Goal: Find specific page/section: Find specific page/section

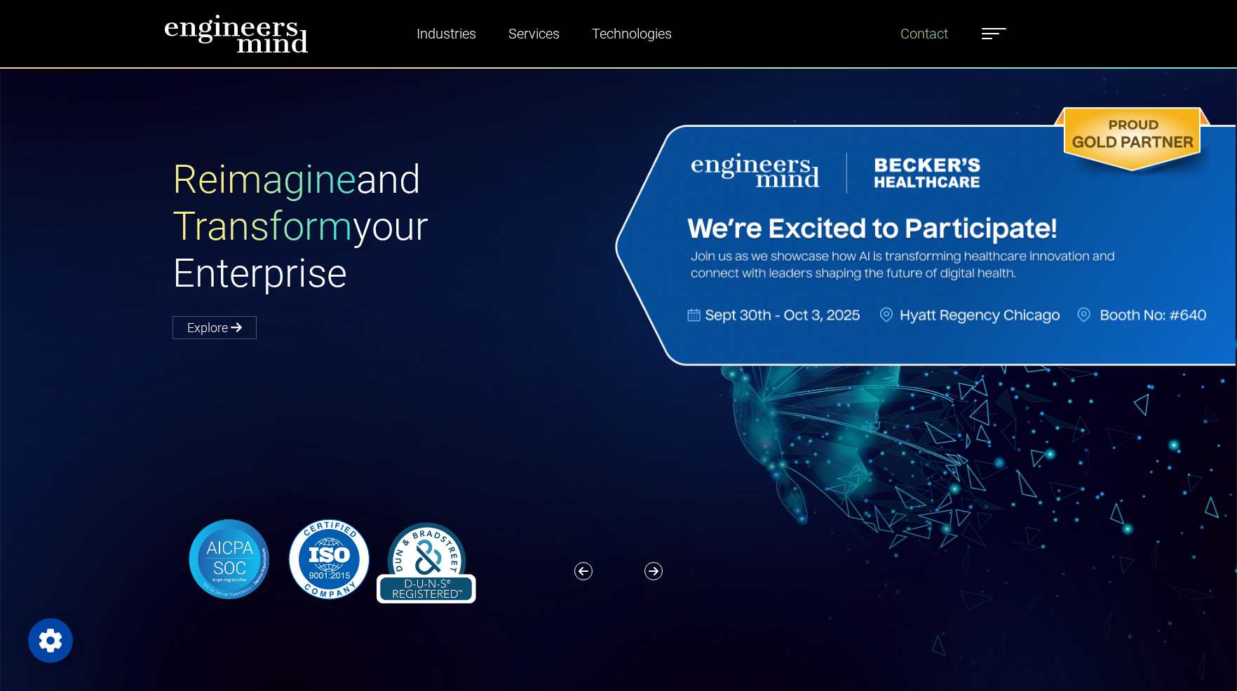
click at [921, 38] on link "Contact" at bounding box center [924, 34] width 59 height 32
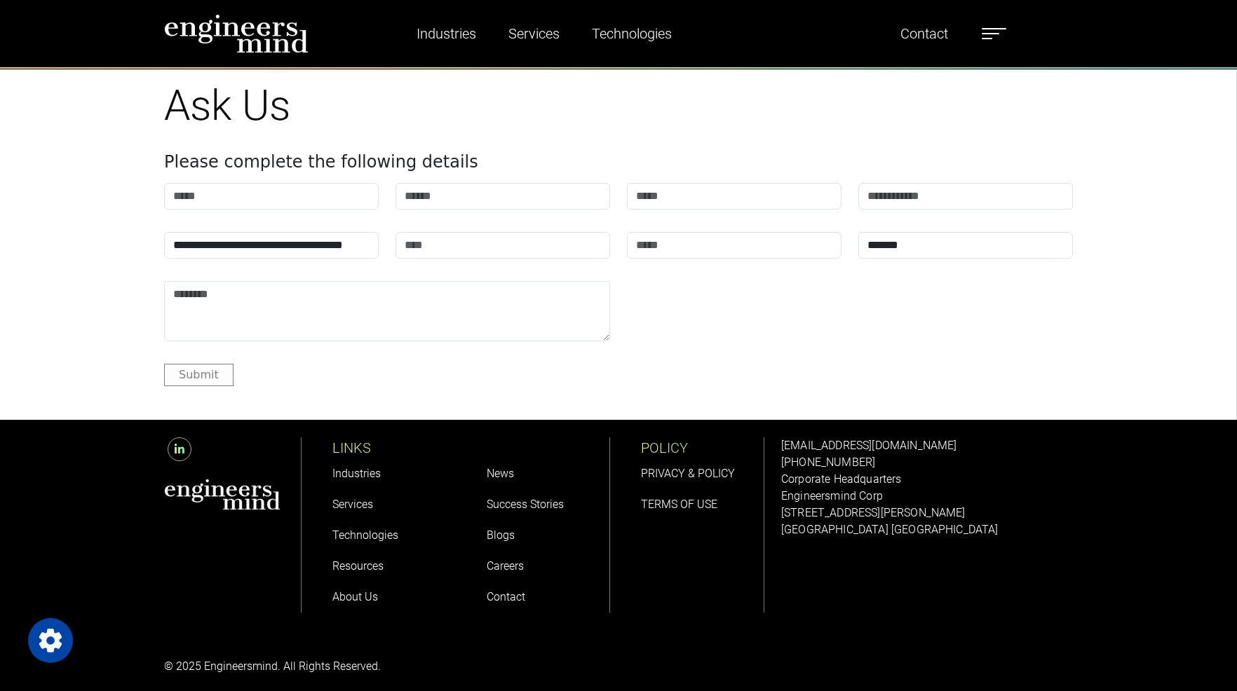
scroll to position [1745, 0]
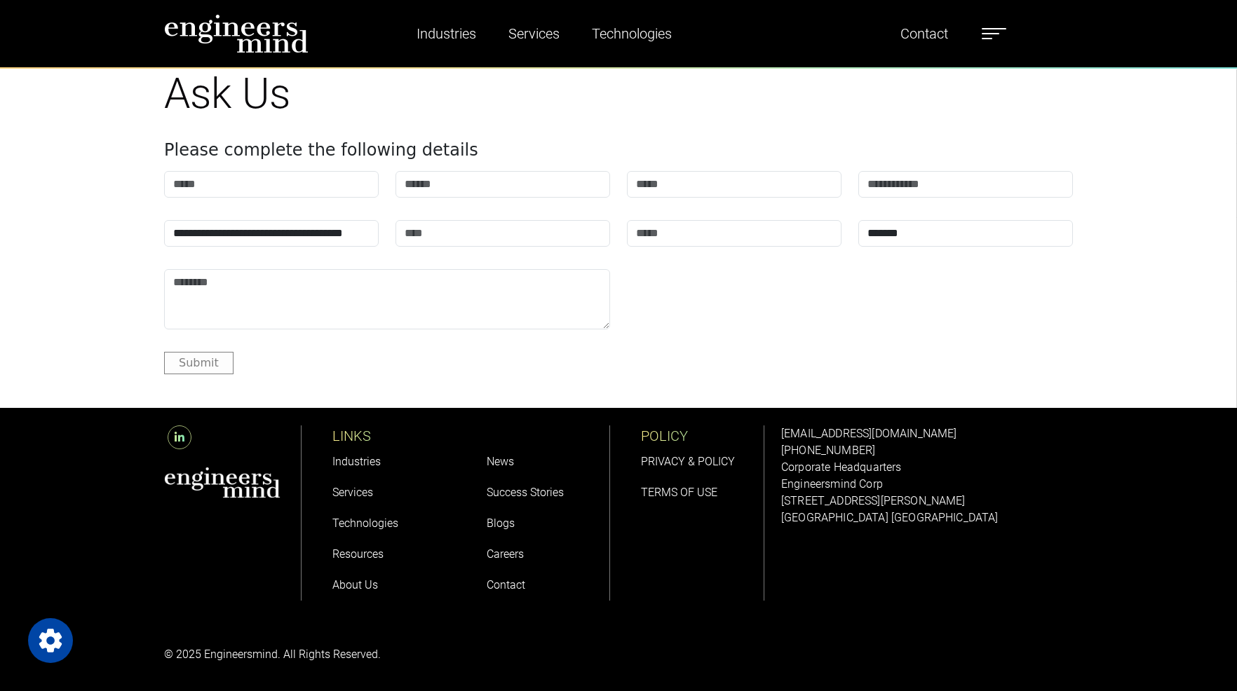
click at [453, 101] on h1 "Ask Us" at bounding box center [618, 94] width 909 height 50
click at [995, 33] on span at bounding box center [991, 33] width 18 height 1
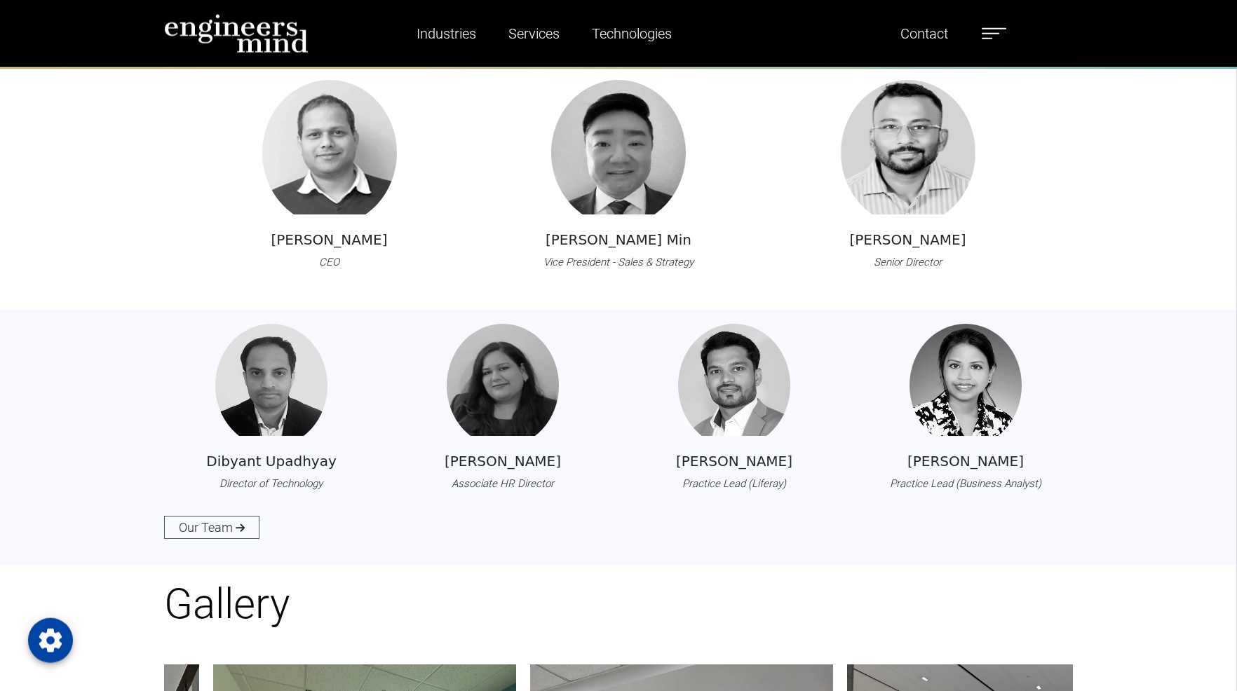
scroll to position [1555, 0]
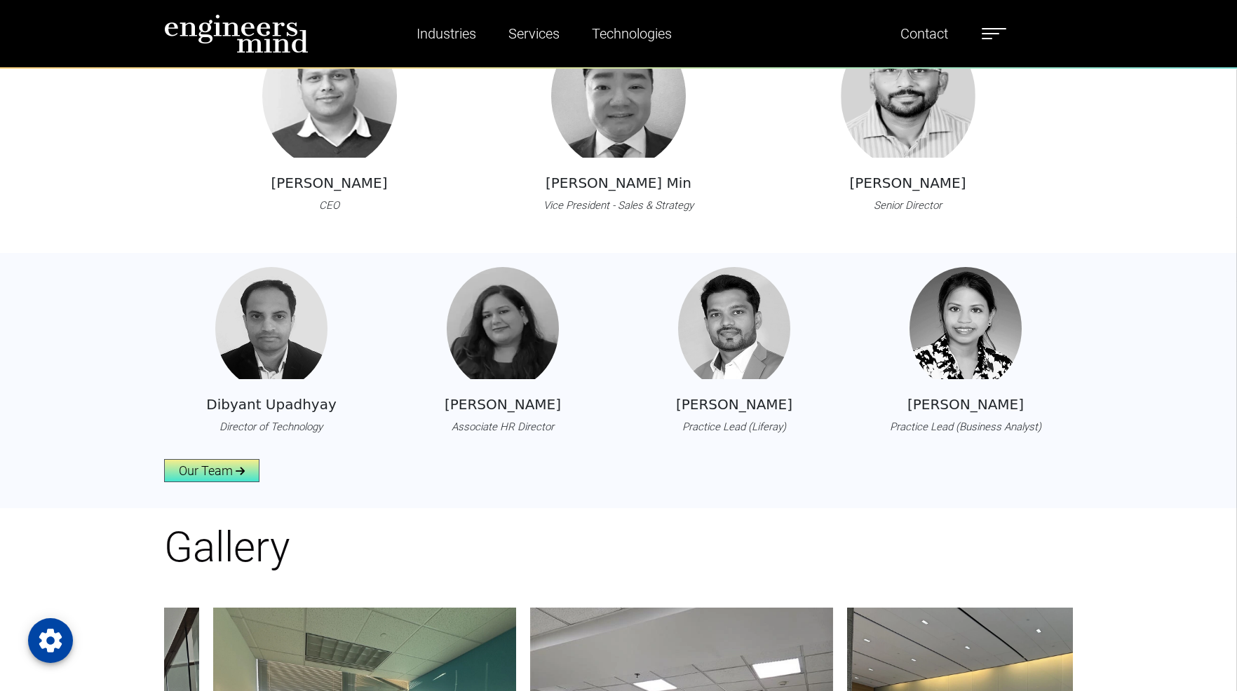
click at [215, 468] on link "Our Team" at bounding box center [211, 470] width 95 height 23
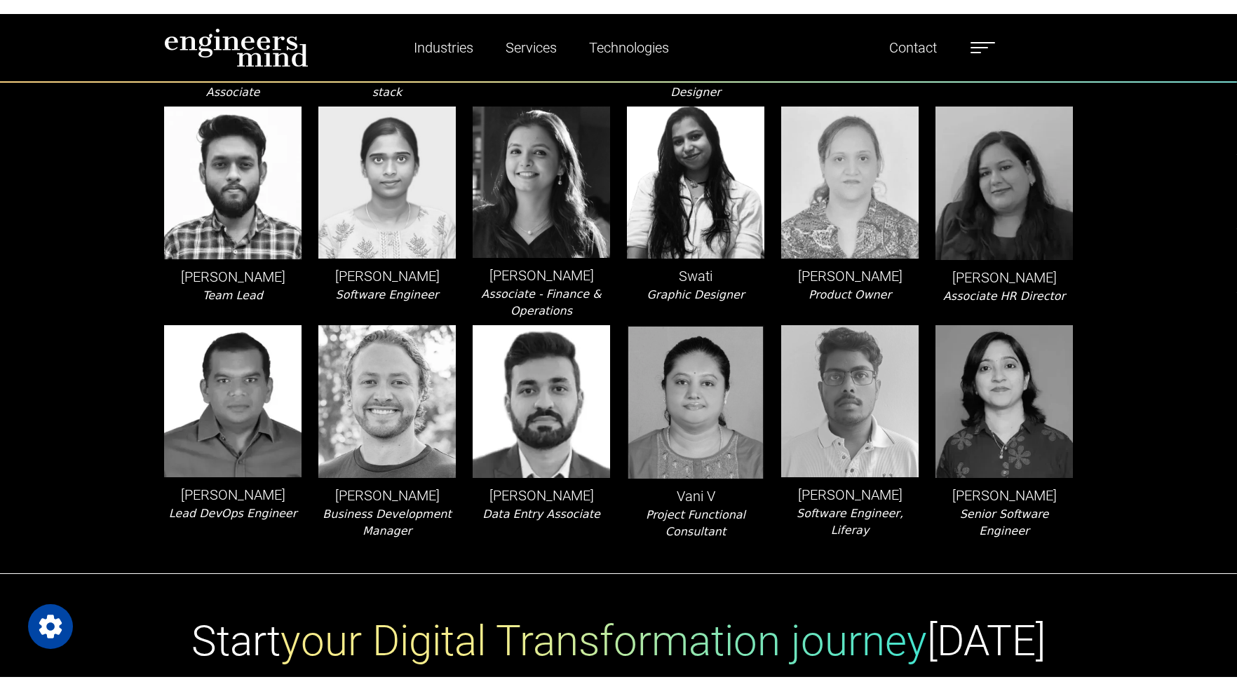
scroll to position [1574, 0]
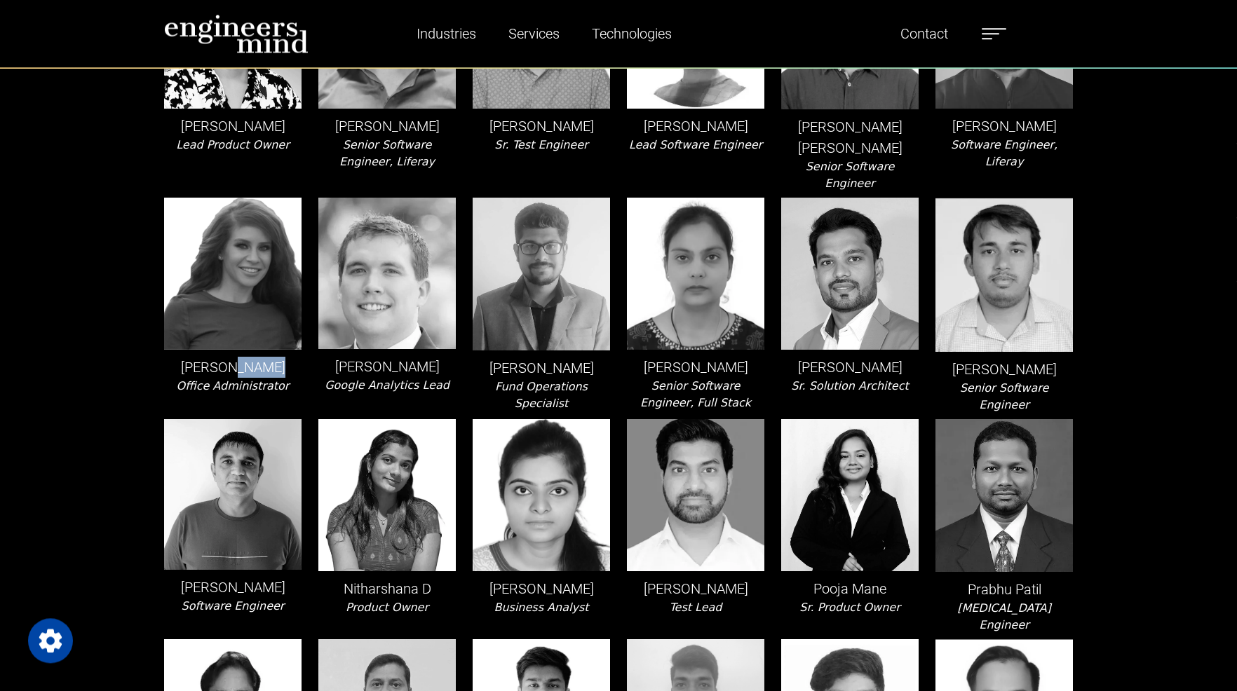
click at [224, 267] on img at bounding box center [232, 274] width 137 height 153
click at [242, 379] on icon "Office Administrator" at bounding box center [233, 385] width 113 height 13
click at [244, 264] on img at bounding box center [232, 274] width 137 height 153
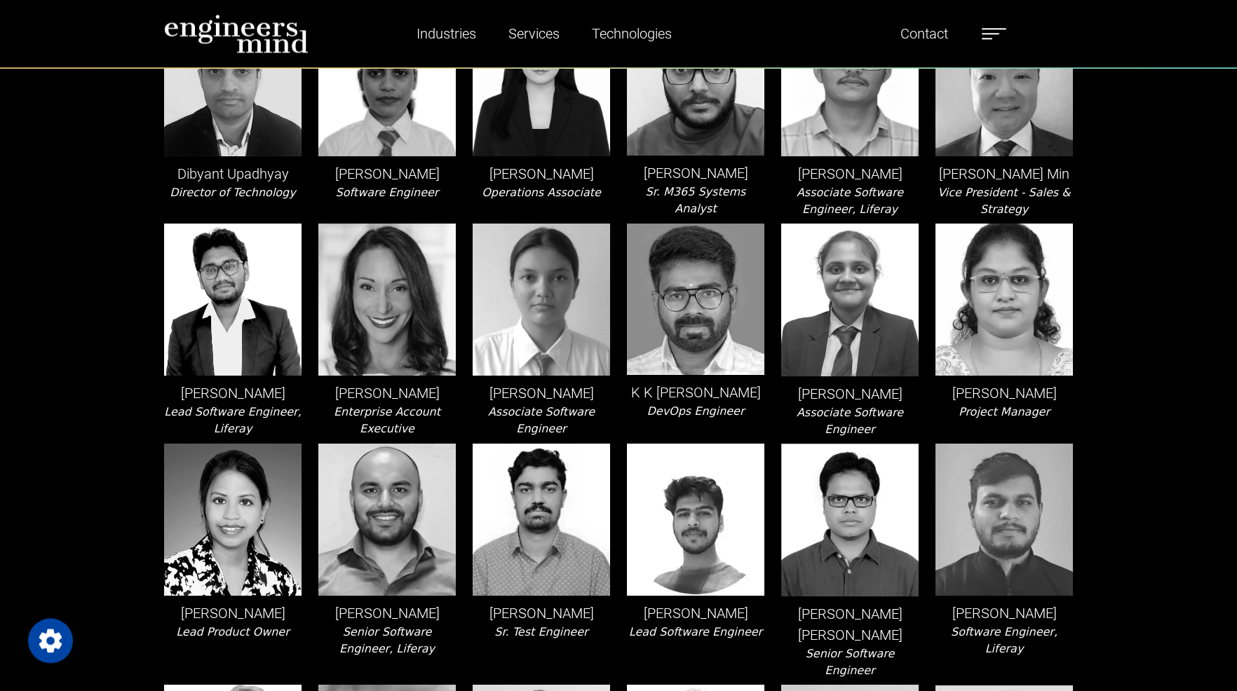
scroll to position [0, 0]
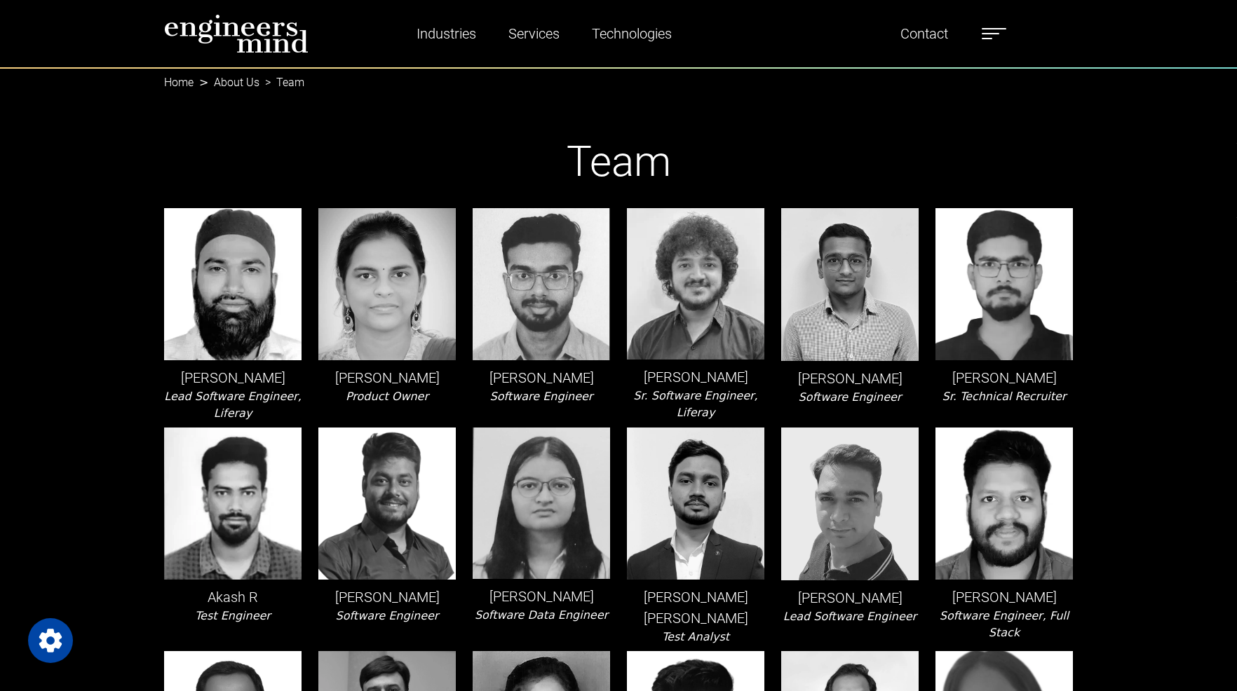
click at [243, 83] on link "About Us" at bounding box center [237, 82] width 46 height 13
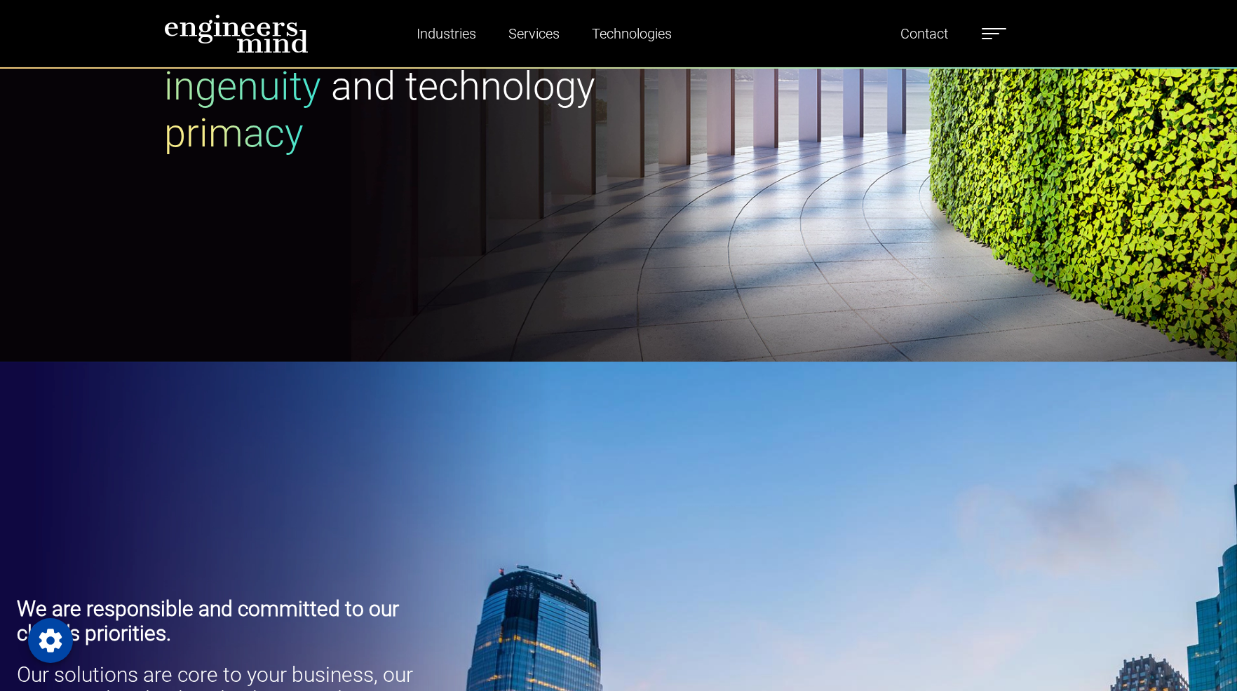
scroll to position [370, 0]
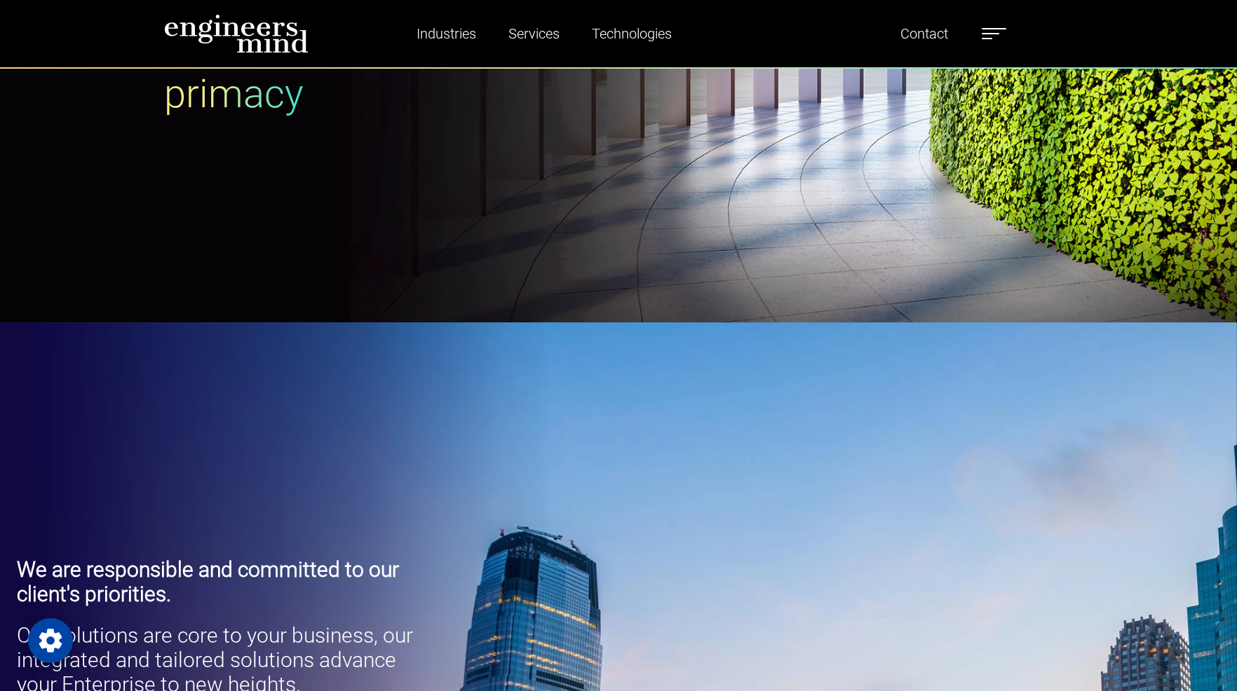
click at [1000, 32] on label at bounding box center [994, 34] width 25 height 18
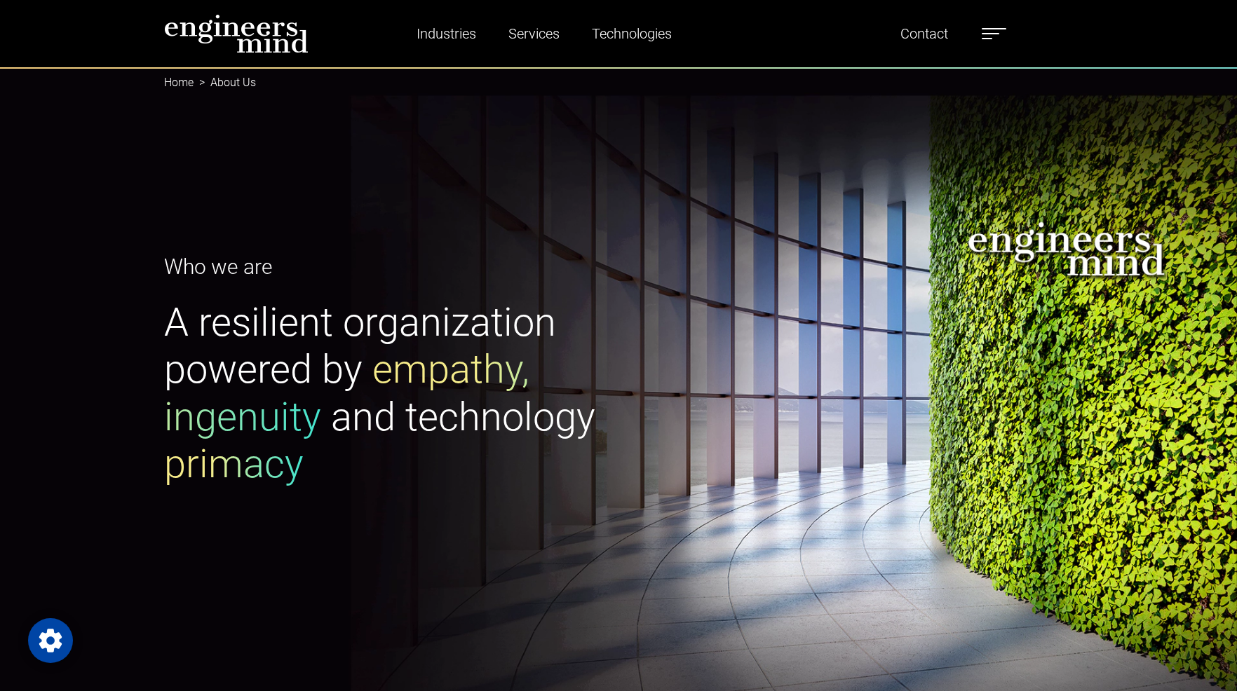
click at [1000, 37] on label at bounding box center [994, 34] width 25 height 18
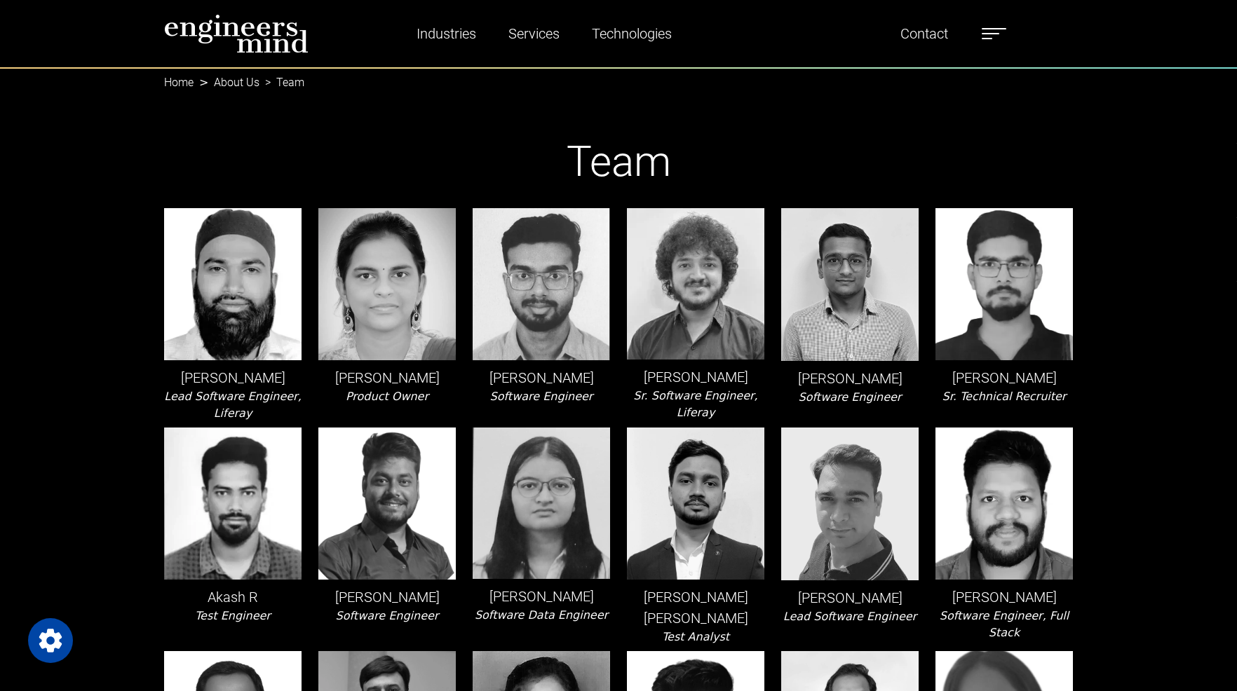
click at [223, 85] on link "About Us" at bounding box center [237, 82] width 46 height 13
